Goal: Task Accomplishment & Management: Manage account settings

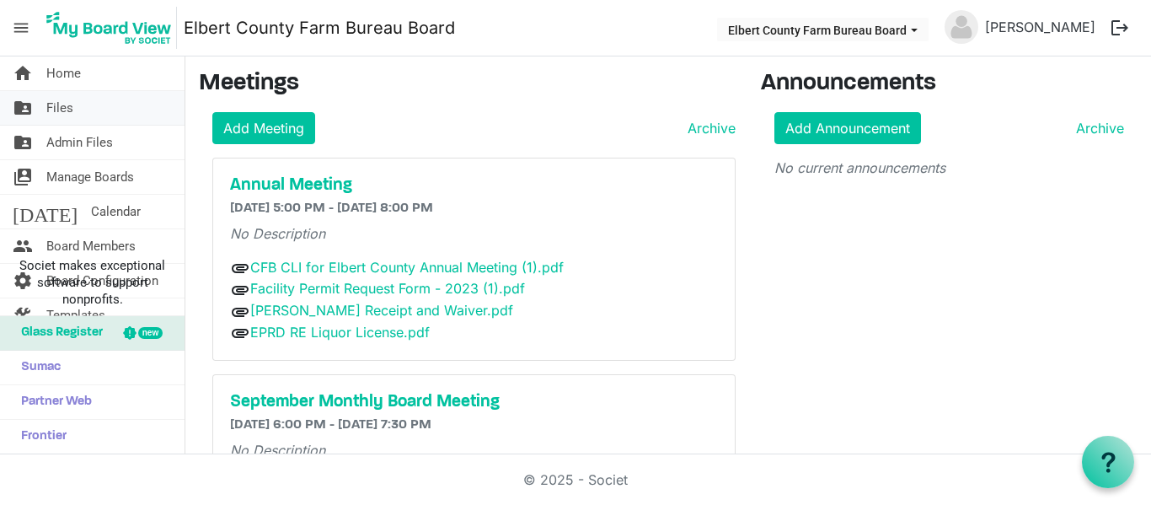
click at [73, 113] on link "folder_shared Files" at bounding box center [92, 108] width 185 height 34
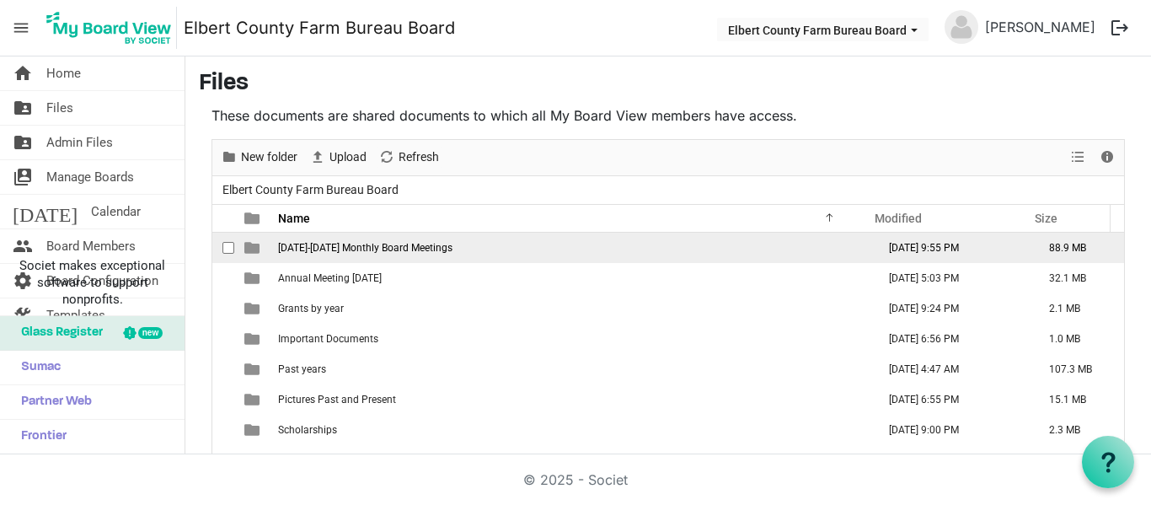
click at [297, 238] on td "[DATE]-[DATE] Monthly Board Meetings" at bounding box center [572, 248] width 598 height 30
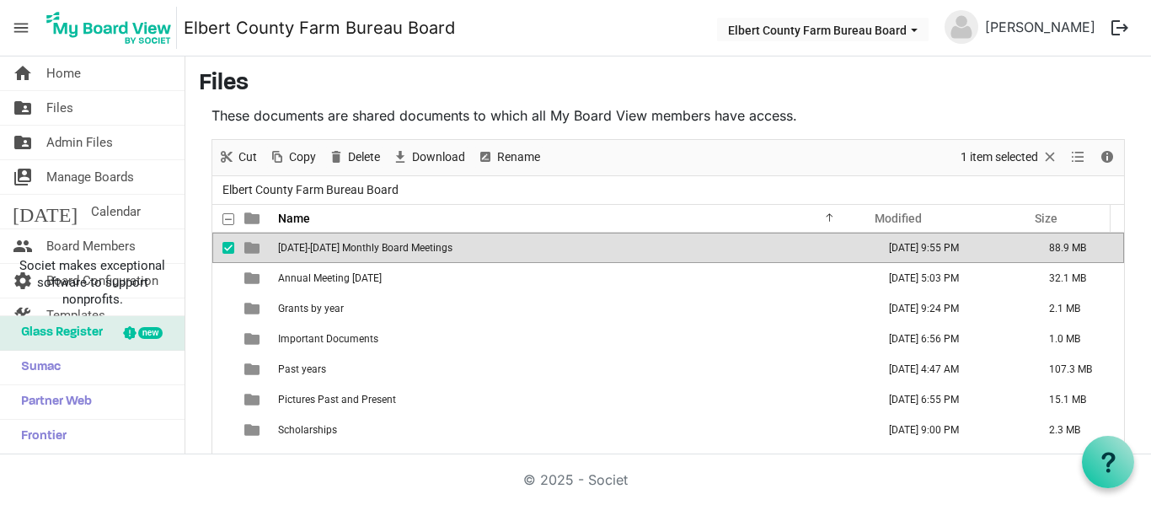
click at [297, 238] on td "[DATE]-[DATE] Monthly Board Meetings" at bounding box center [572, 248] width 598 height 30
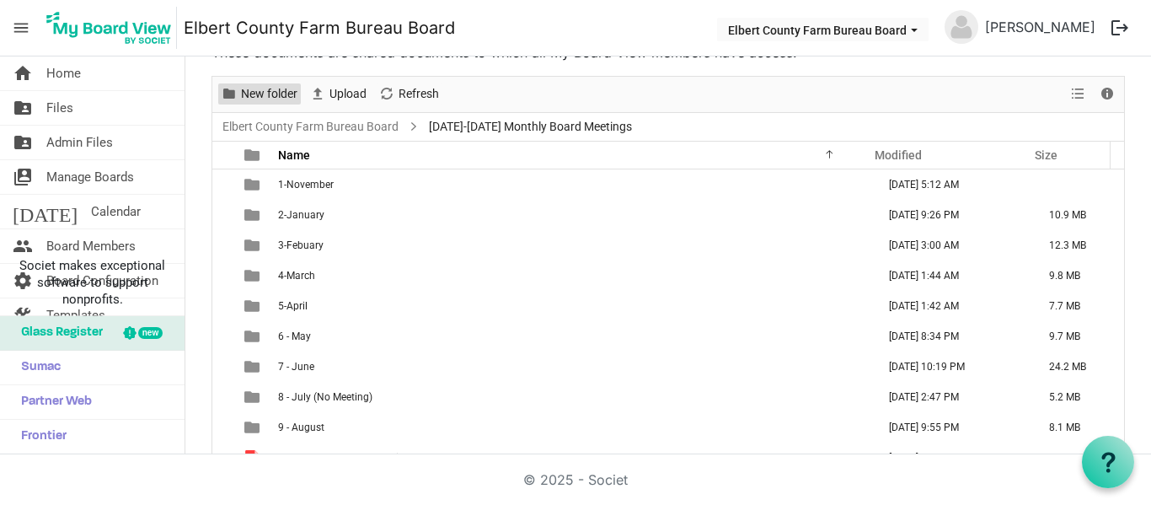
click at [284, 91] on span "New folder" at bounding box center [269, 93] width 60 height 21
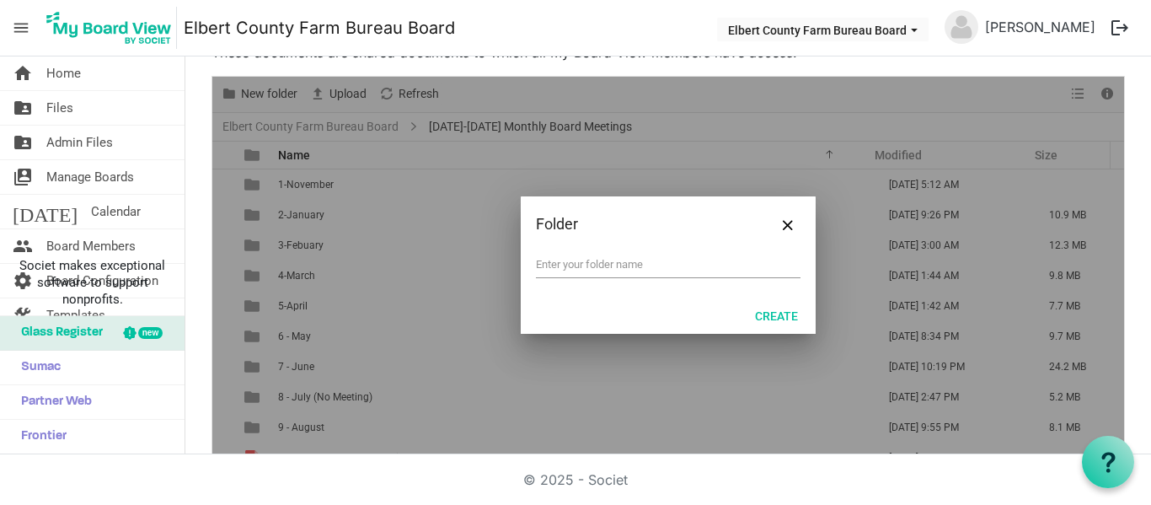
click at [540, 169] on div at bounding box center [668, 266] width 912 height 378
type input "10 - September"
click at [764, 317] on button "Create" at bounding box center [776, 315] width 65 height 24
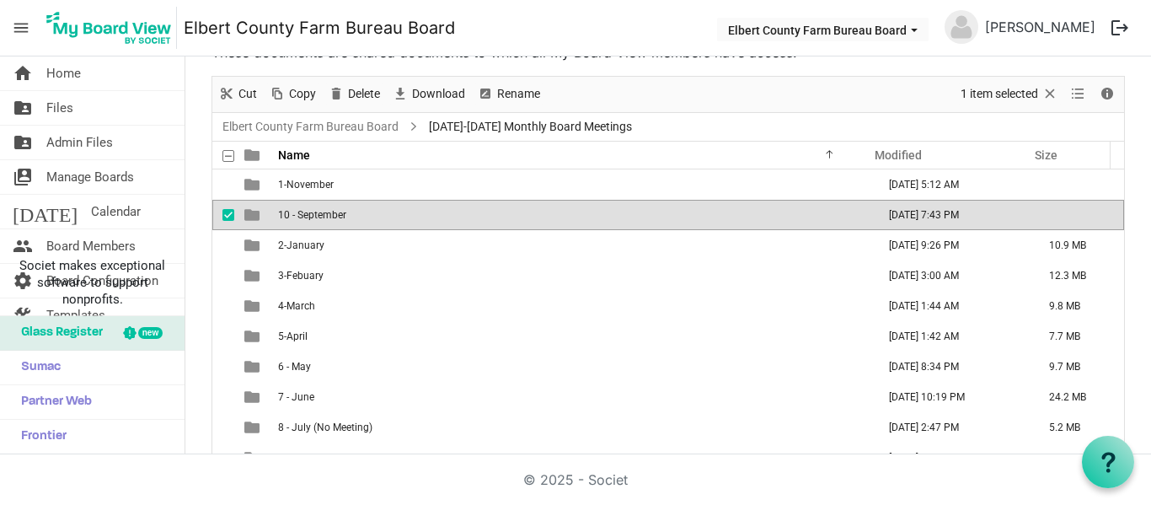
click at [331, 217] on span "10 - September" at bounding box center [312, 215] width 68 height 12
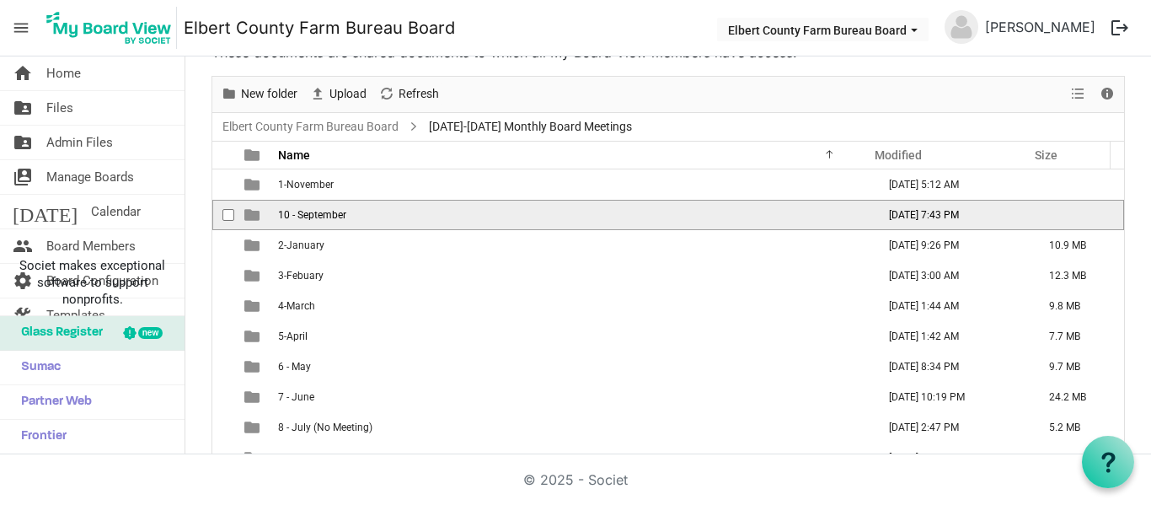
click at [331, 217] on span "10 - September" at bounding box center [312, 215] width 68 height 12
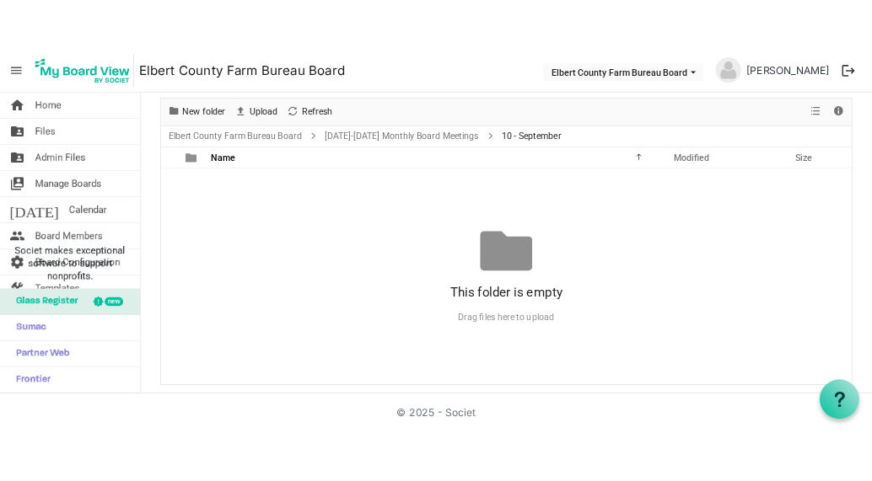
scroll to position [78, 0]
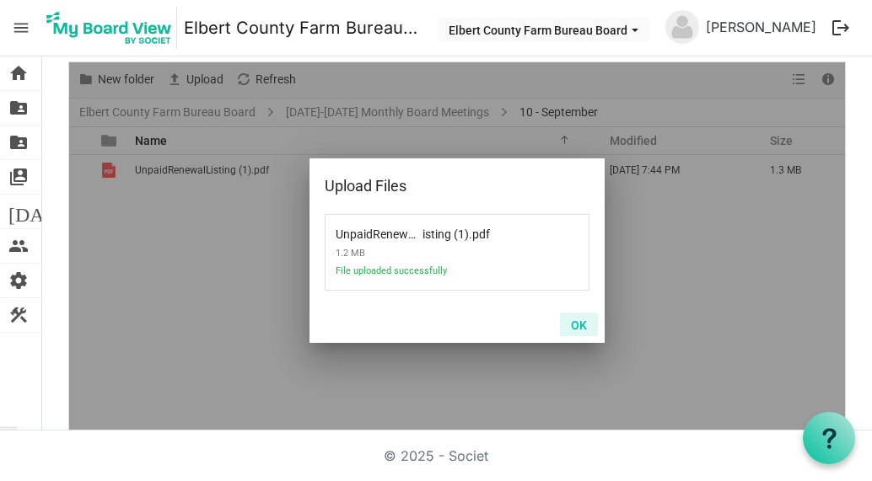
click at [566, 322] on button "OK" at bounding box center [579, 325] width 38 height 24
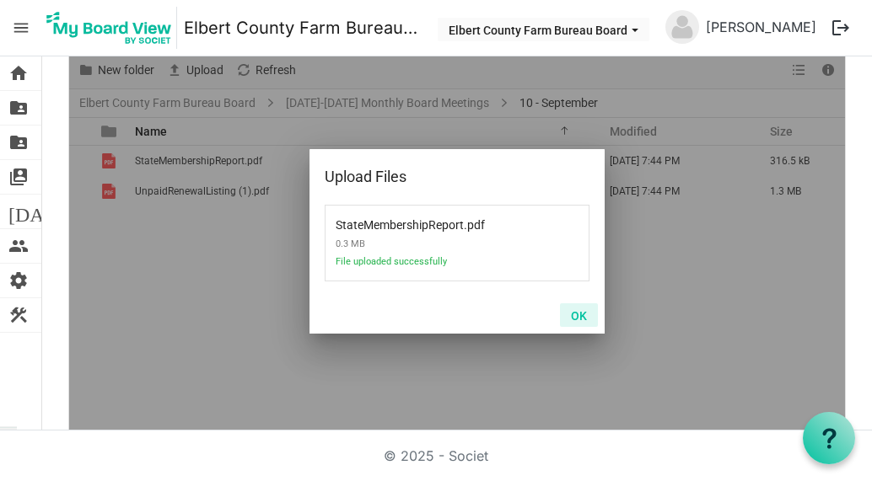
click at [566, 316] on button "OK" at bounding box center [579, 315] width 38 height 24
click at [568, 318] on button "OK" at bounding box center [579, 315] width 38 height 24
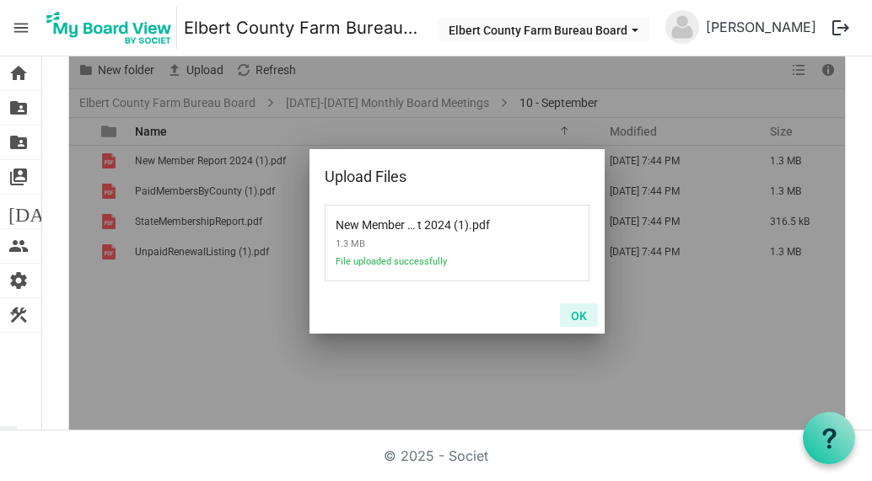
click at [571, 309] on button "OK" at bounding box center [579, 315] width 38 height 24
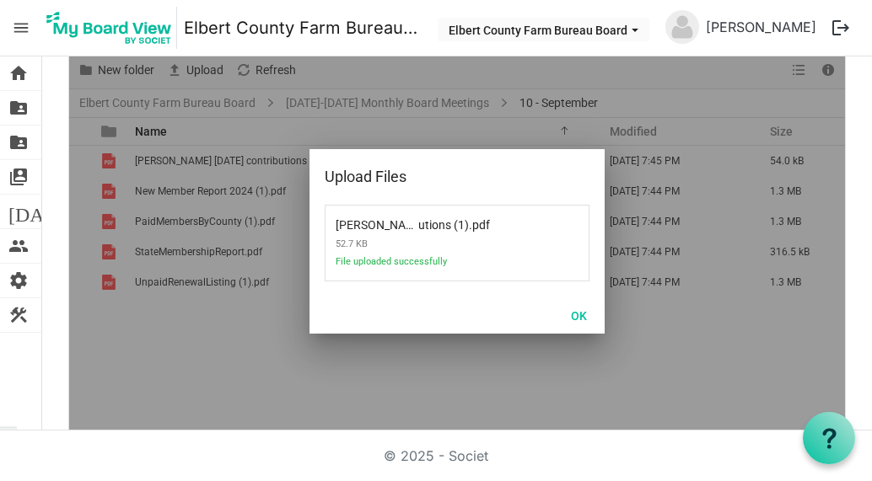
click at [462, 294] on div "Browse... elbert 8.31.2025 contributions (1) .pdf 52.7 KB File uploaded success…" at bounding box center [456, 251] width 295 height 92
click at [570, 316] on button "OK" at bounding box center [579, 315] width 38 height 24
click at [578, 314] on button "OK" at bounding box center [579, 315] width 38 height 24
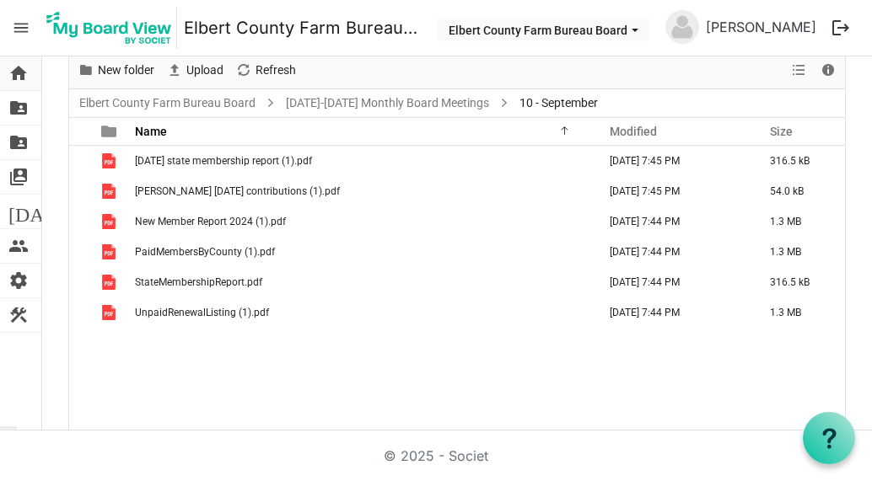
click at [19, 72] on span "home" at bounding box center [18, 73] width 20 height 34
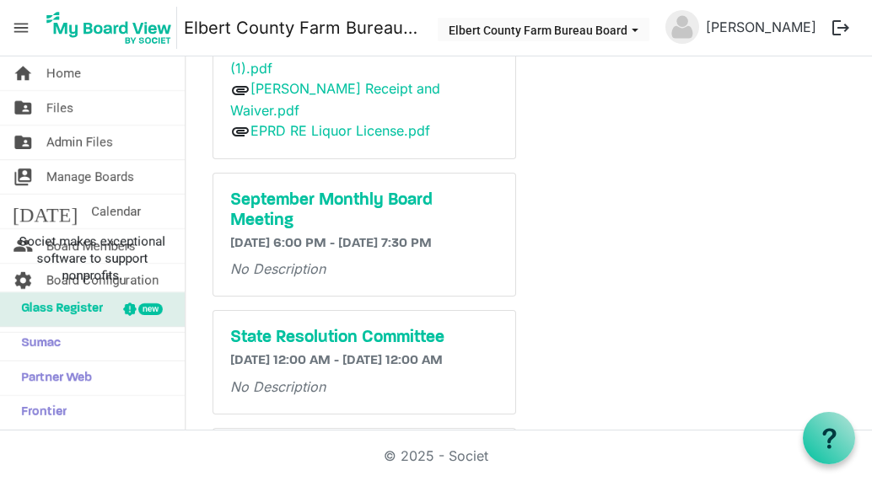
scroll to position [266, 0]
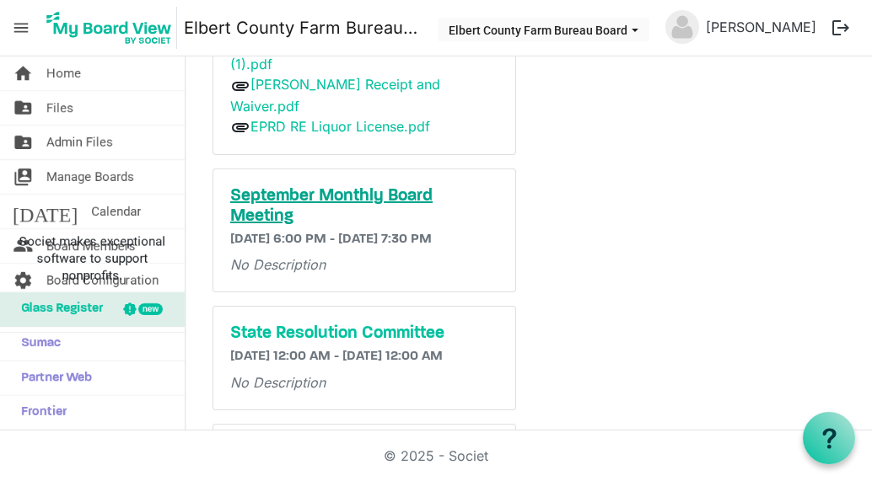
click at [258, 200] on h5 "September Monthly Board Meeting" at bounding box center [364, 206] width 268 height 40
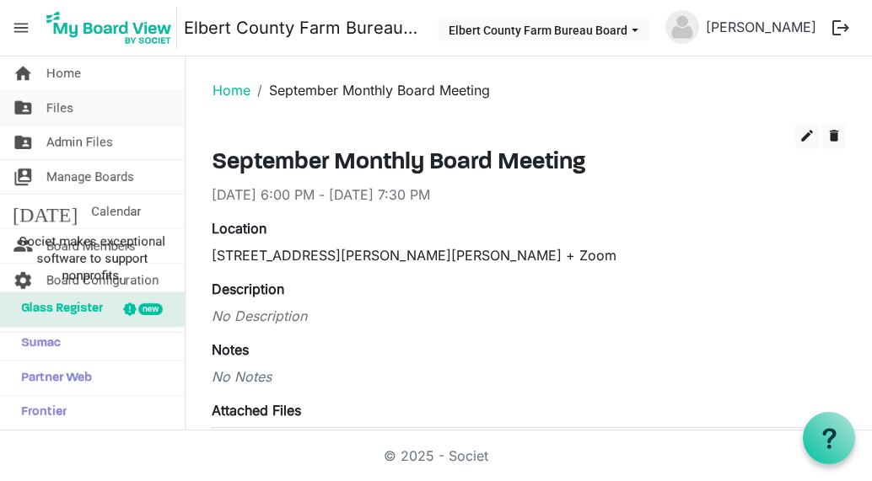
click at [58, 109] on span "Files" at bounding box center [59, 108] width 27 height 34
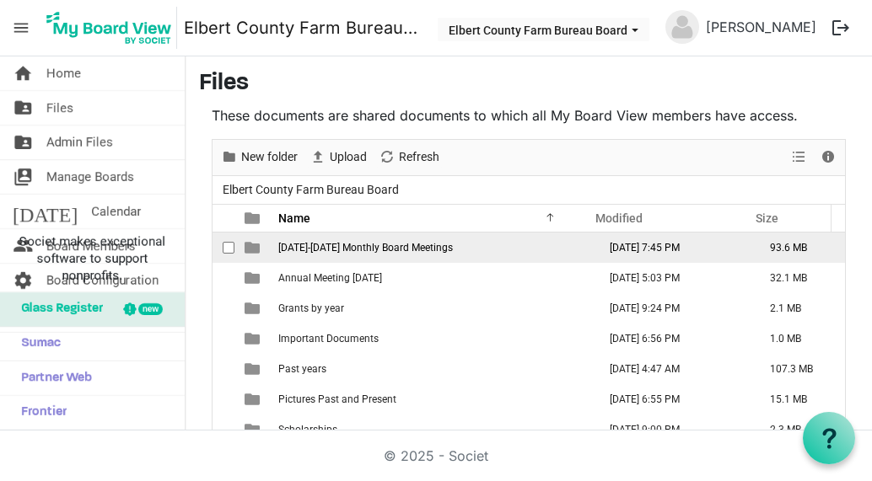
click at [295, 242] on span "2024-2025 Monthly Board Meetings" at bounding box center [365, 248] width 174 height 12
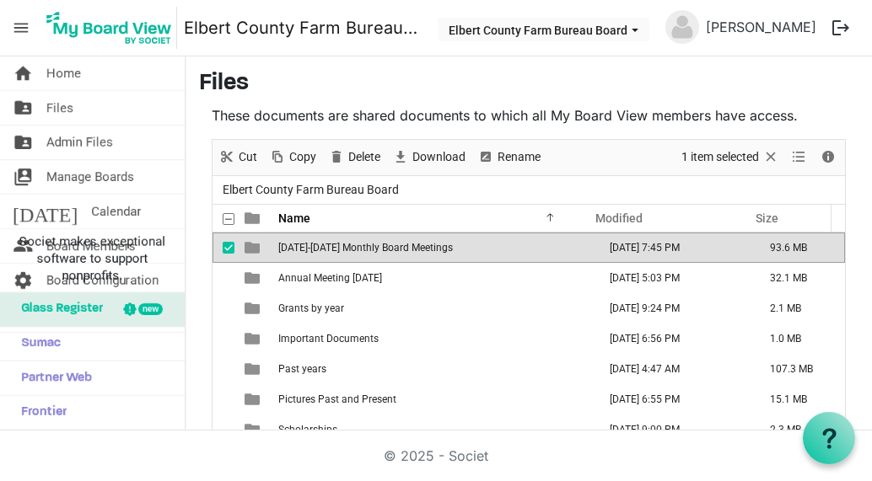
click at [295, 243] on span "[DATE]-[DATE] Monthly Board Meetings" at bounding box center [365, 248] width 174 height 12
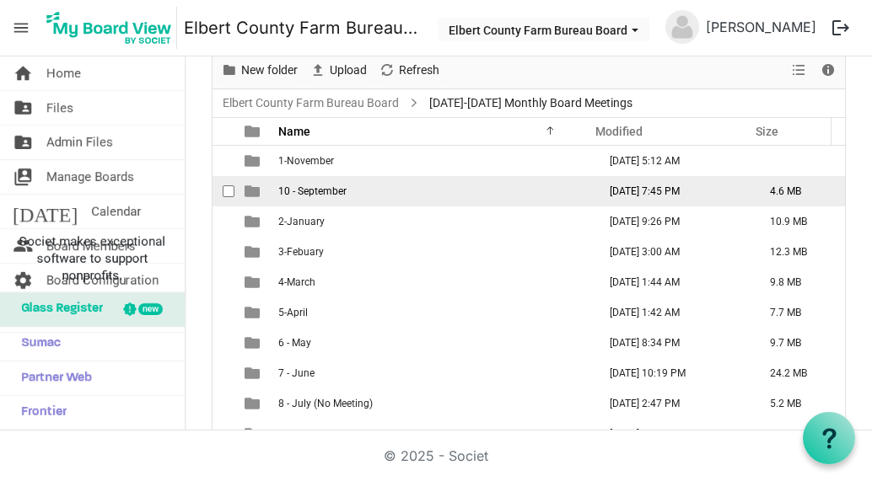
click at [328, 198] on td "10 - September" at bounding box center [432, 191] width 319 height 30
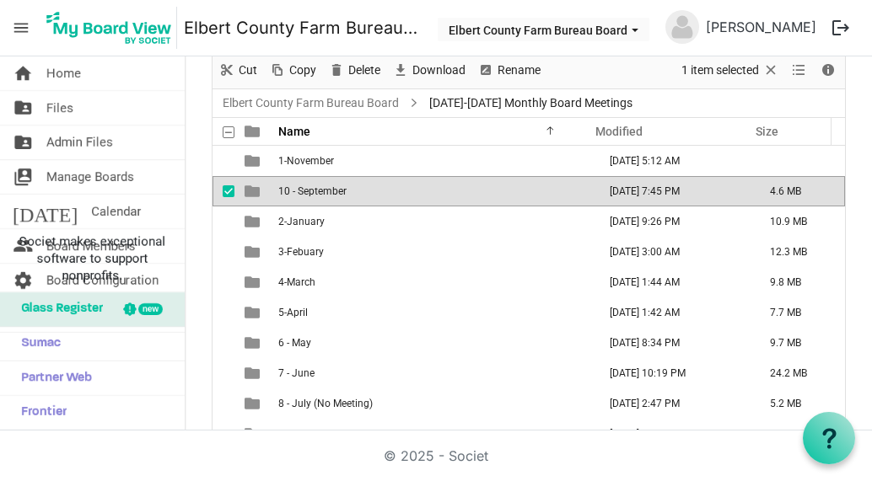
click at [328, 198] on td "10 - September" at bounding box center [432, 191] width 319 height 30
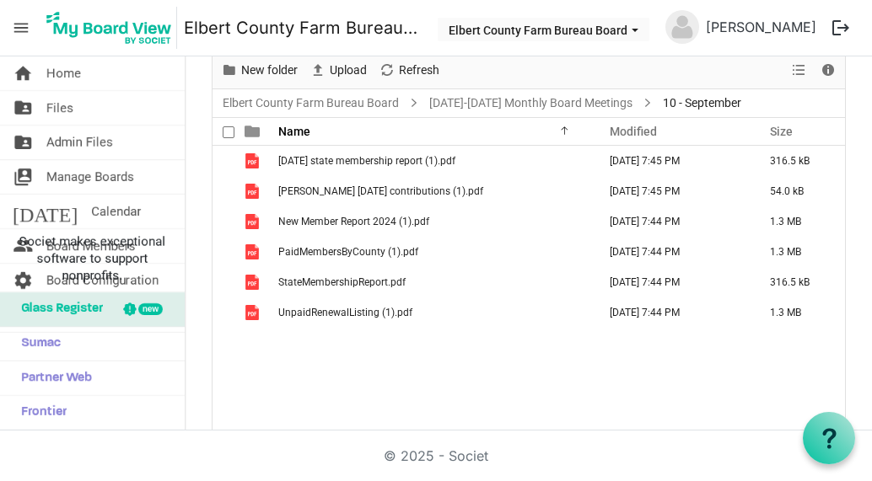
click at [223, 134] on span at bounding box center [229, 132] width 12 height 12
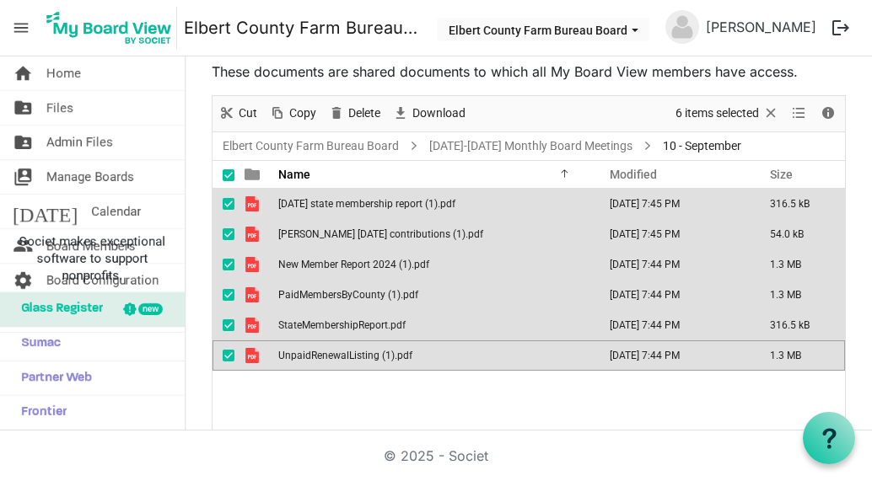
scroll to position [0, 0]
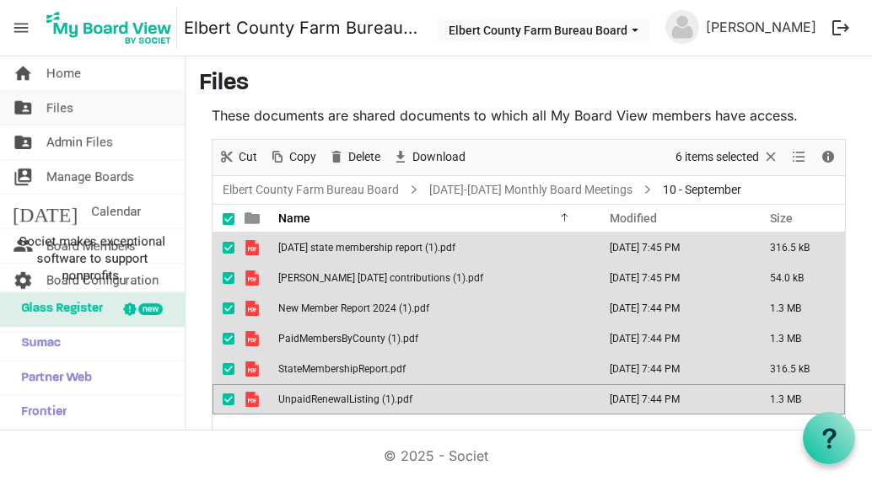
click at [62, 105] on span "Files" at bounding box center [59, 108] width 27 height 34
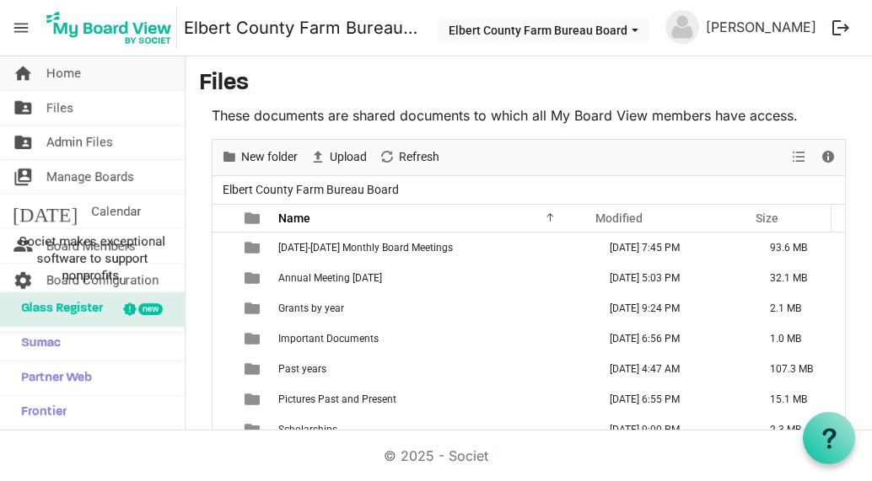
click at [70, 76] on span "Home" at bounding box center [63, 73] width 35 height 34
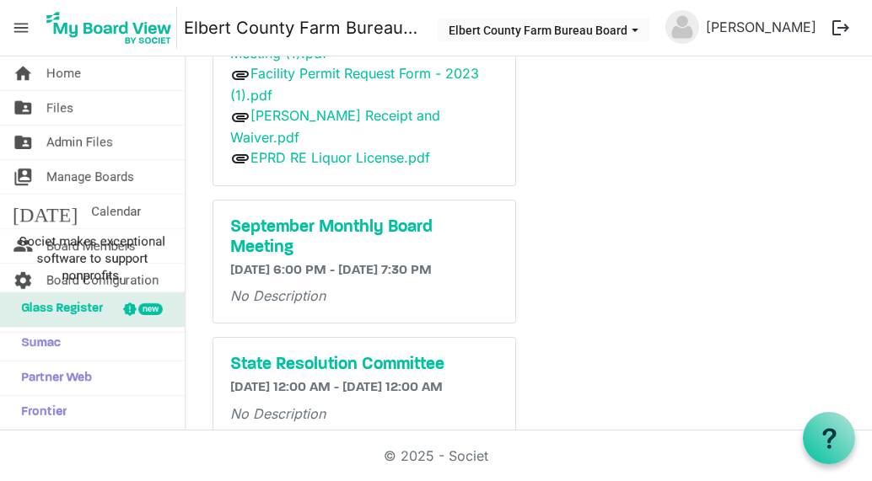
scroll to position [222, 0]
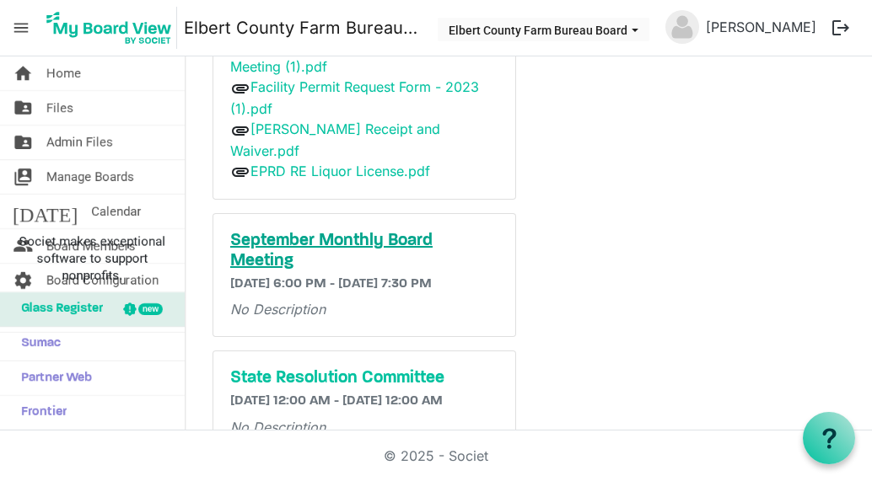
click at [266, 240] on h5 "September Monthly Board Meeting" at bounding box center [364, 251] width 268 height 40
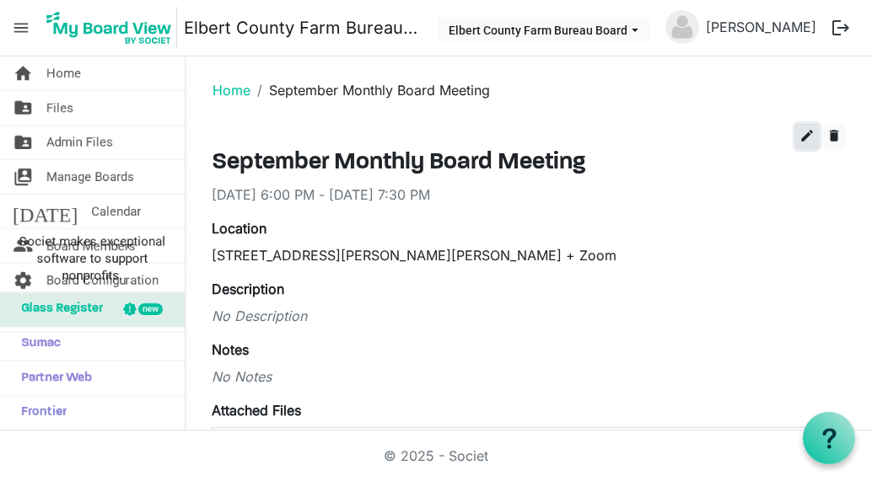
click at [799, 136] on span "edit" at bounding box center [806, 135] width 15 height 15
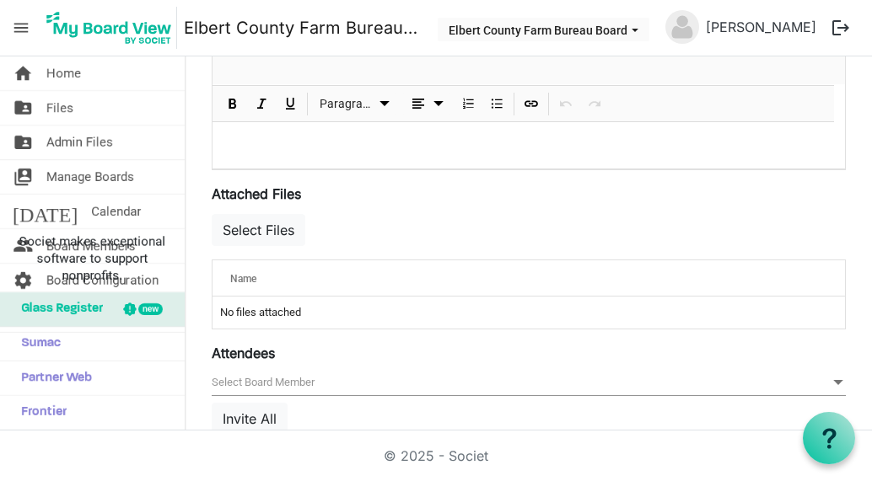
scroll to position [537, 0]
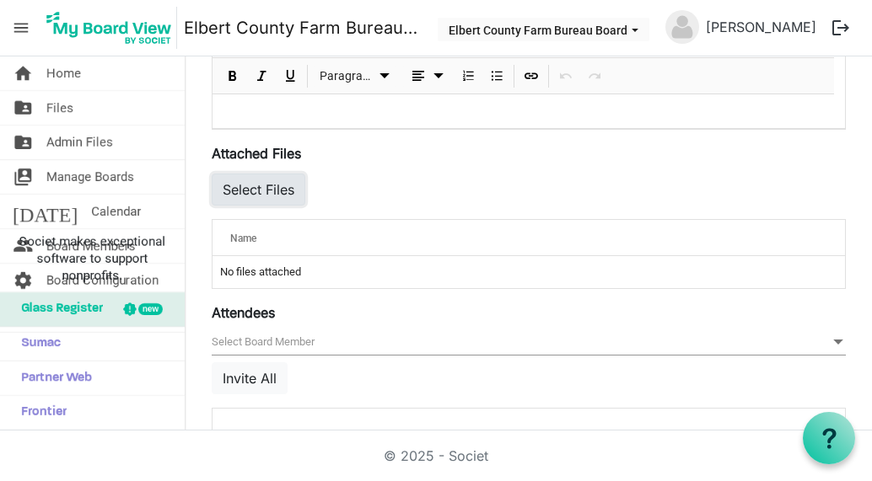
click at [285, 183] on button "Select Files" at bounding box center [259, 190] width 94 height 32
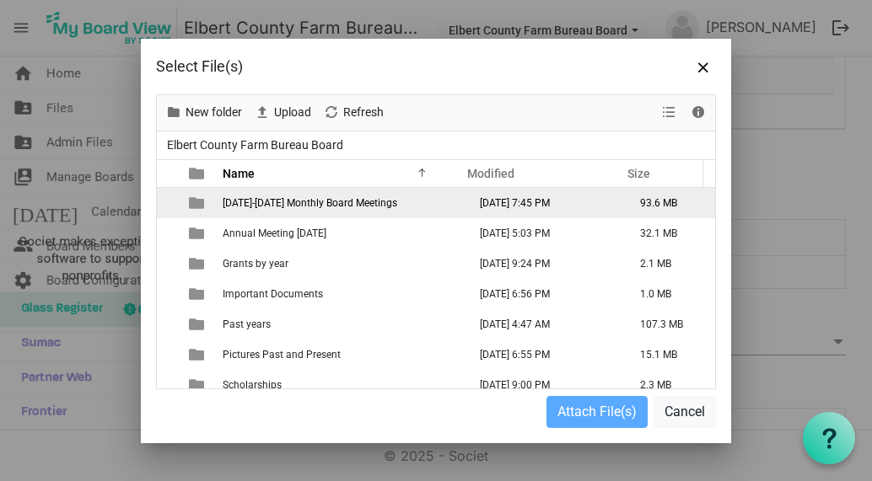
click at [284, 207] on span "[DATE]-[DATE] Monthly Board Meetings" at bounding box center [310, 203] width 174 height 12
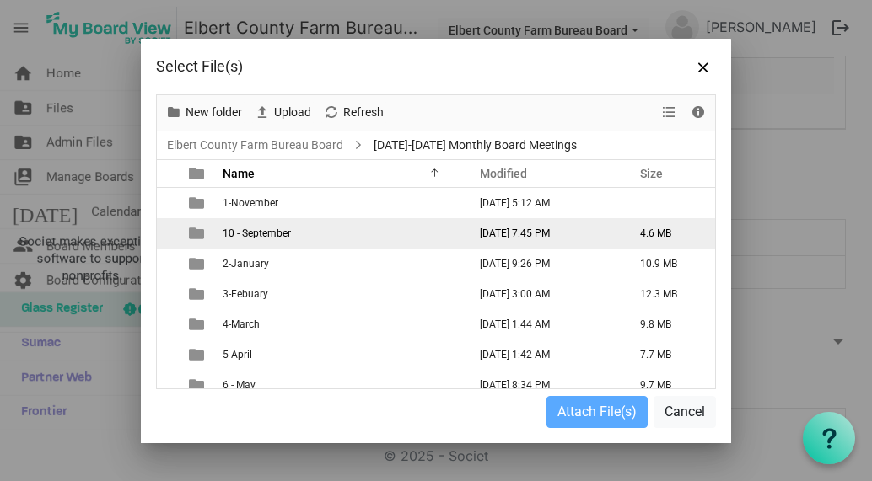
click at [245, 237] on span "10 - September" at bounding box center [257, 234] width 68 height 12
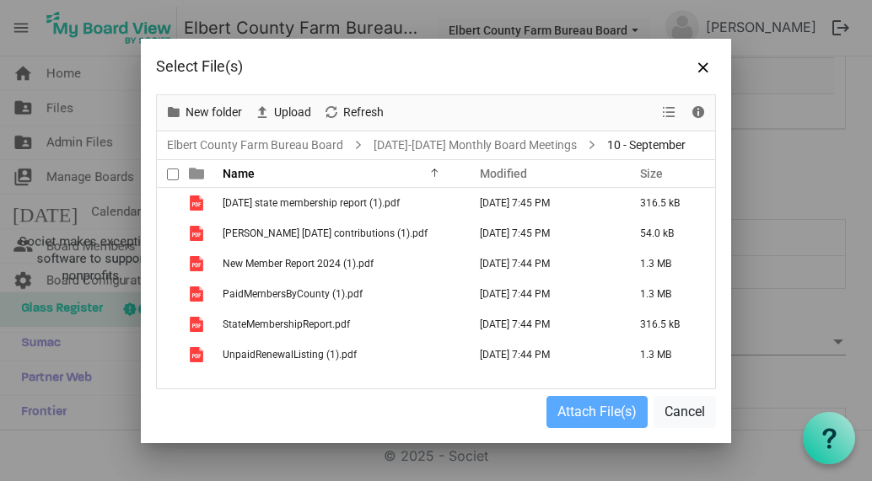
click at [171, 180] on span at bounding box center [173, 175] width 12 height 12
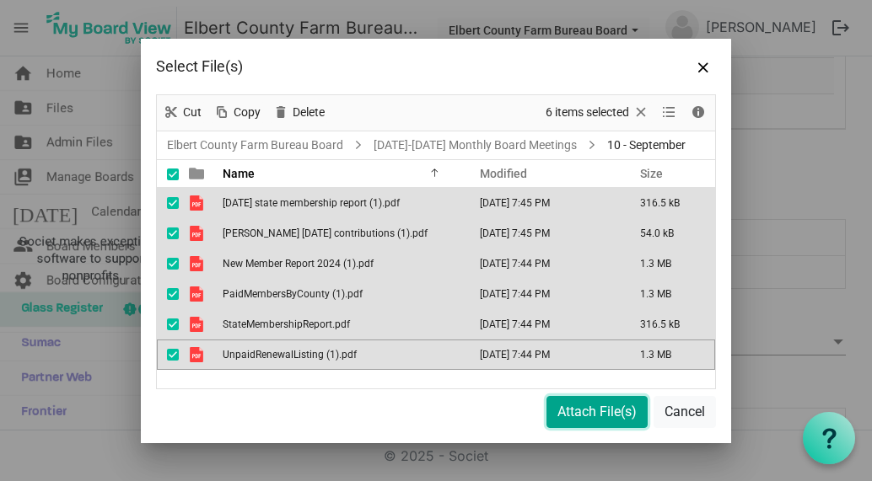
click at [576, 410] on button "Attach File(s)" at bounding box center [596, 412] width 101 height 32
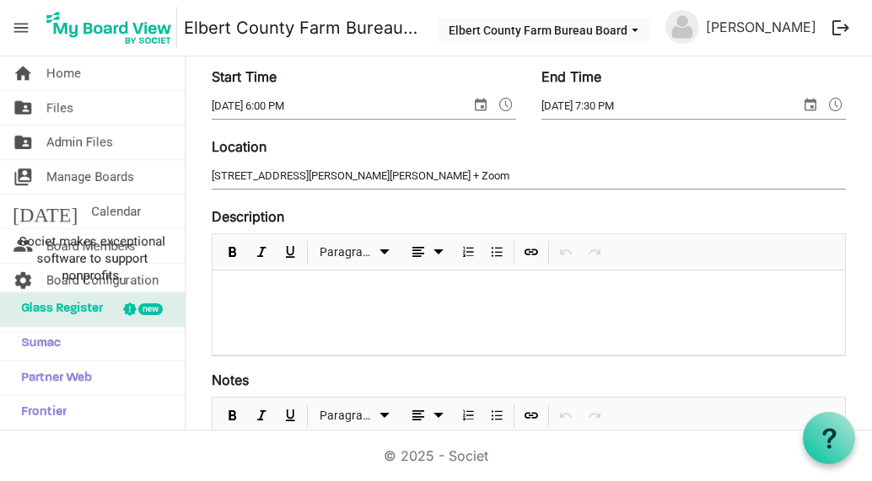
scroll to position [0, 0]
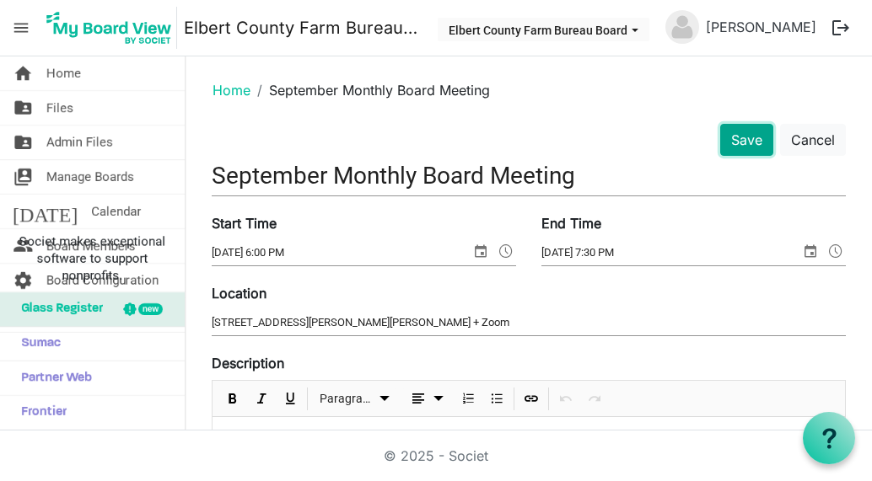
click at [743, 142] on button "Save" at bounding box center [746, 140] width 53 height 32
